Goal: Task Accomplishment & Management: Use online tool/utility

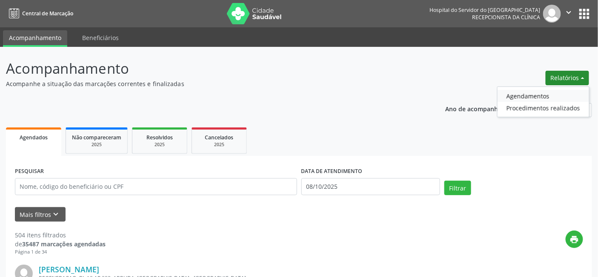
click at [519, 95] on link "Agendamentos" at bounding box center [542, 96] width 91 height 12
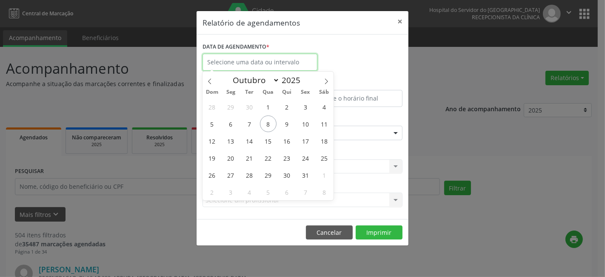
click at [228, 62] on input "text" at bounding box center [260, 62] width 115 height 17
click at [268, 123] on span "8" at bounding box center [268, 123] width 17 height 17
type input "08/10/2025"
click at [268, 123] on span "8" at bounding box center [268, 123] width 17 height 17
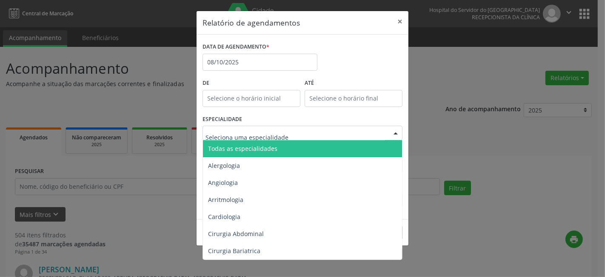
click at [259, 128] on div at bounding box center [303, 133] width 200 height 14
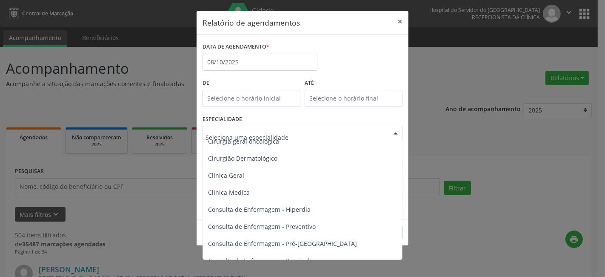
scroll to position [283, 0]
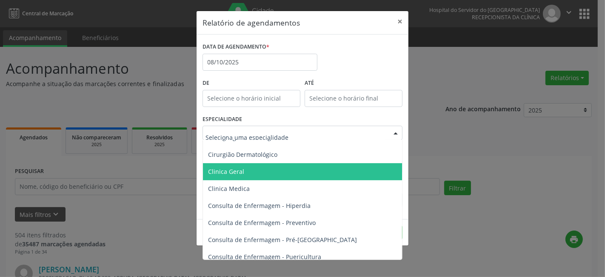
click at [237, 170] on span "Clinica Geral" at bounding box center [226, 171] width 36 height 8
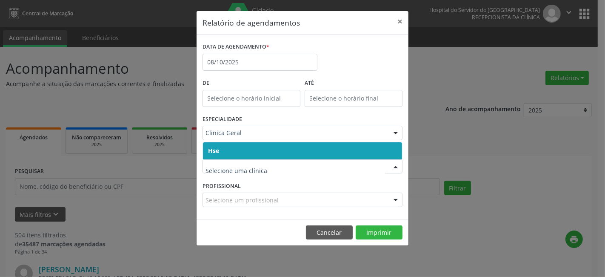
click at [235, 147] on span "Hse" at bounding box center [302, 150] width 199 height 17
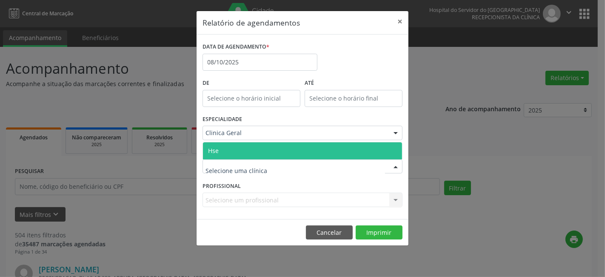
click at [240, 147] on span "Hse" at bounding box center [302, 150] width 199 height 17
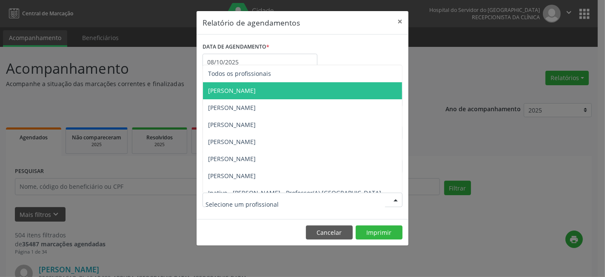
drag, startPoint x: 218, startPoint y: 90, endPoint x: 234, endPoint y: 125, distance: 38.4
click at [218, 89] on span "[PERSON_NAME]" at bounding box center [232, 90] width 48 height 8
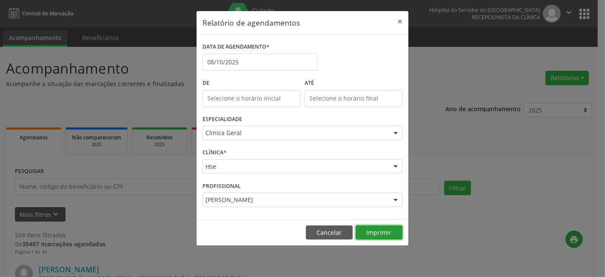
click at [375, 232] on button "Imprimir" at bounding box center [379, 232] width 47 height 14
